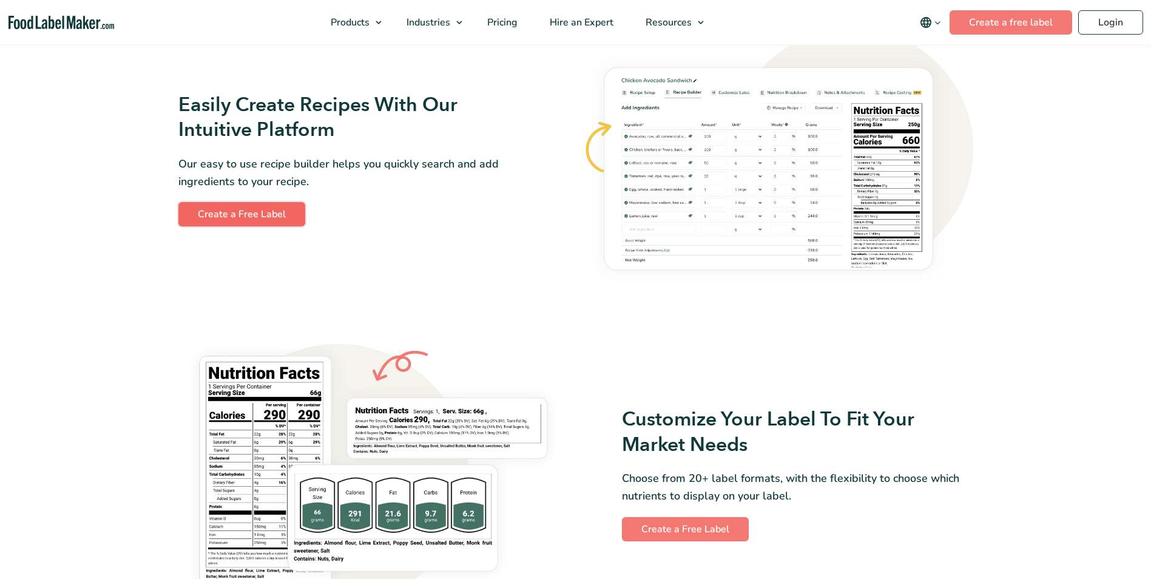
scroll to position [747, 0]
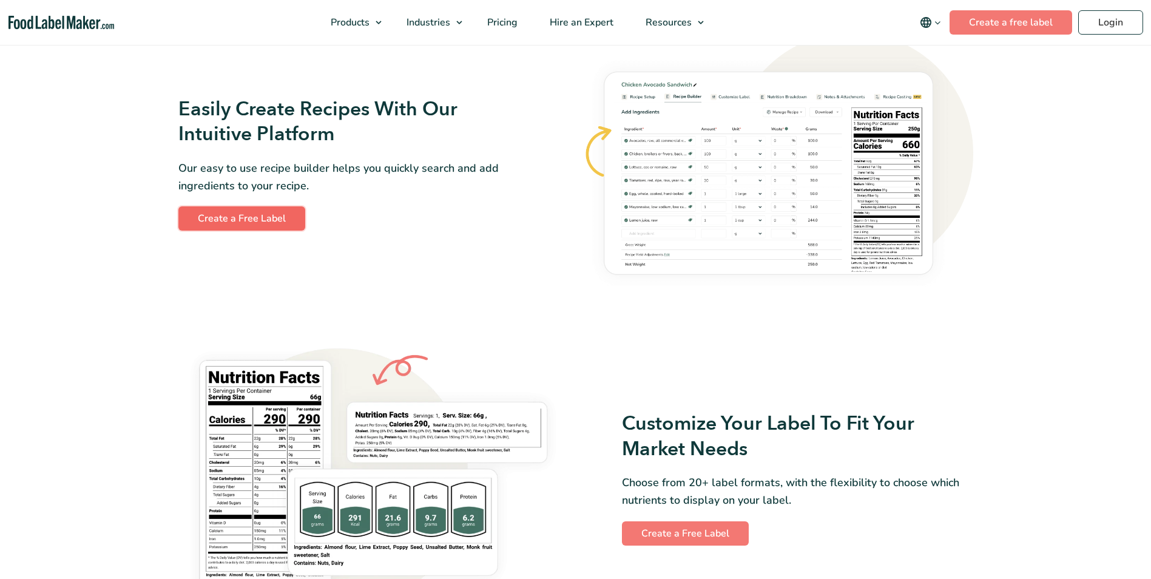
click at [254, 227] on link "Create a Free Label" at bounding box center [241, 218] width 127 height 24
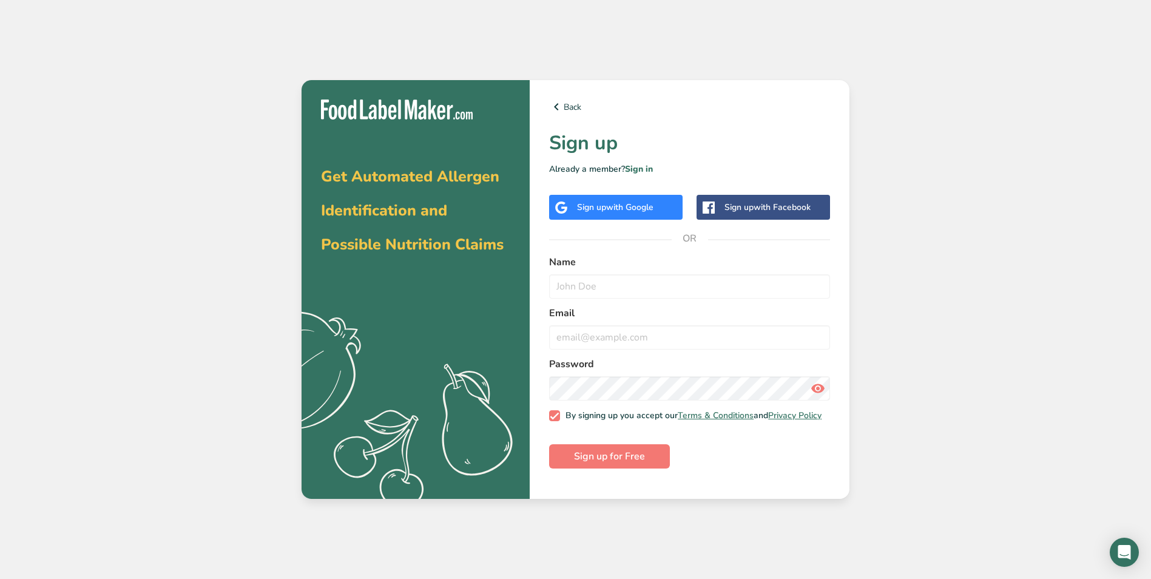
click at [388, 11] on div "Get Automated Allergen Identification and Possible Nutrition Claims .a{fill:#f5…" at bounding box center [575, 289] width 1151 height 579
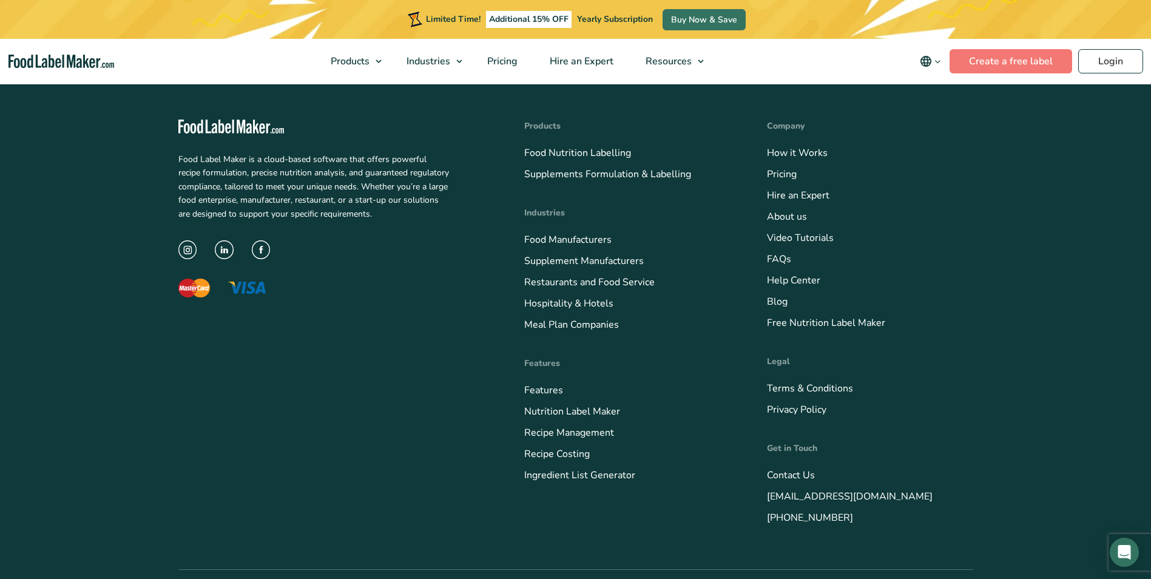
scroll to position [4923, 0]
